Goal: Task Accomplishment & Management: Manage account settings

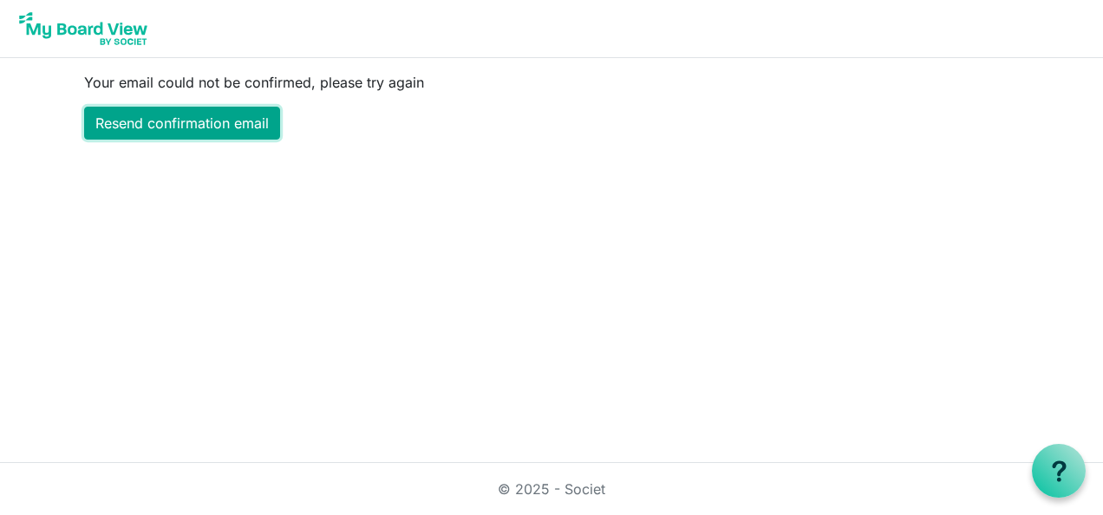
click at [212, 119] on link "Resend confirmation email" at bounding box center [182, 123] width 196 height 33
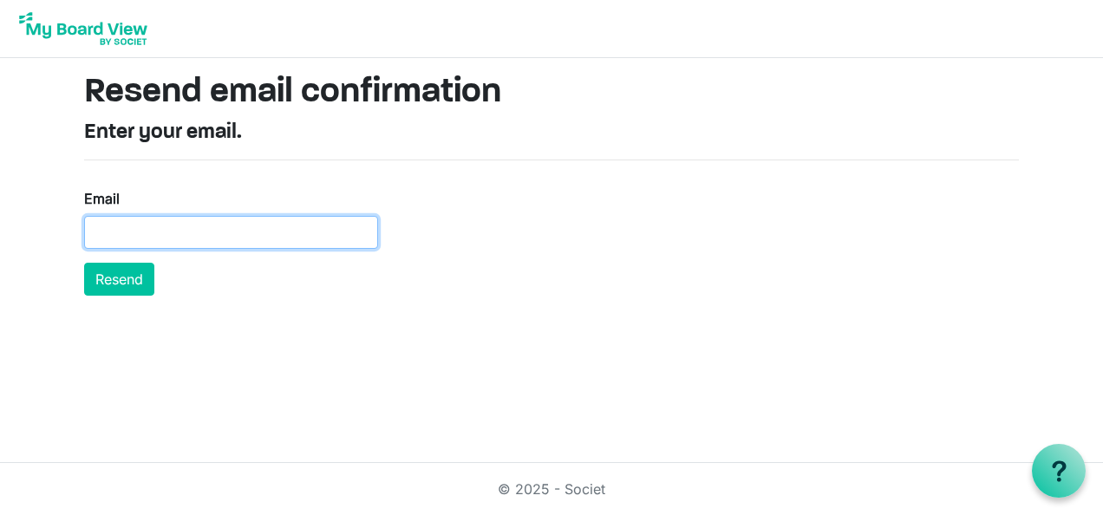
click at [147, 230] on input "Email" at bounding box center [231, 232] width 294 height 33
type input "wendybarber@keystagecic.co.uk"
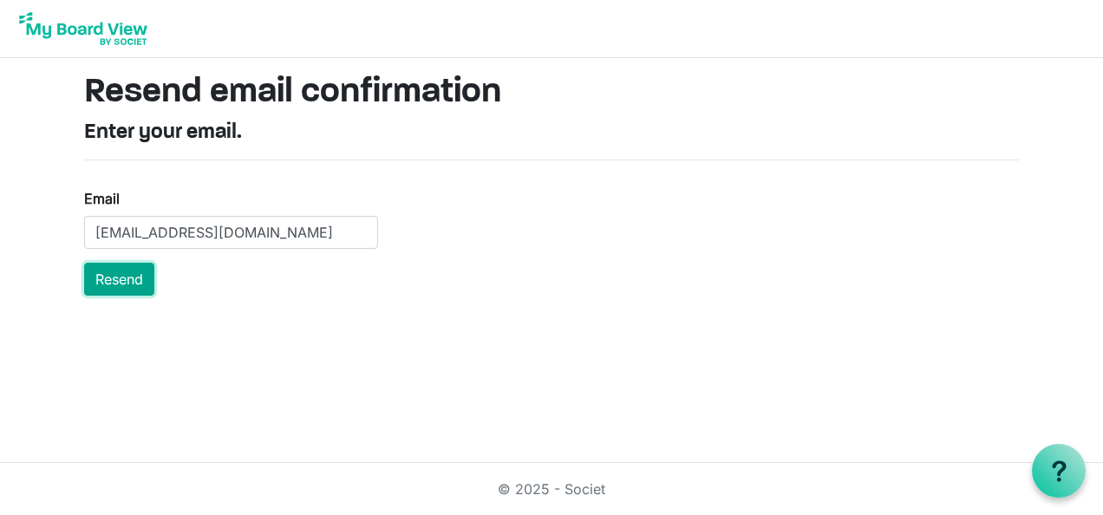
click at [124, 280] on button "Resend" at bounding box center [119, 279] width 70 height 33
